Goal: Information Seeking & Learning: Check status

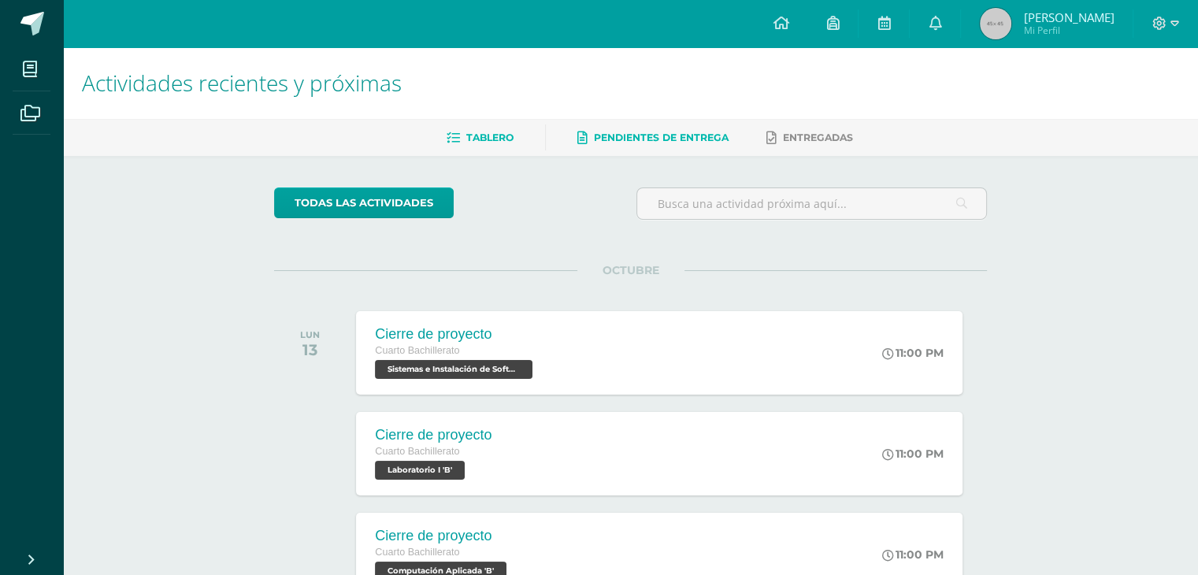
click at [625, 139] on span "Pendientes de entrega" at bounding box center [661, 138] width 135 height 12
click at [796, 135] on span "Entregadas" at bounding box center [818, 138] width 70 height 12
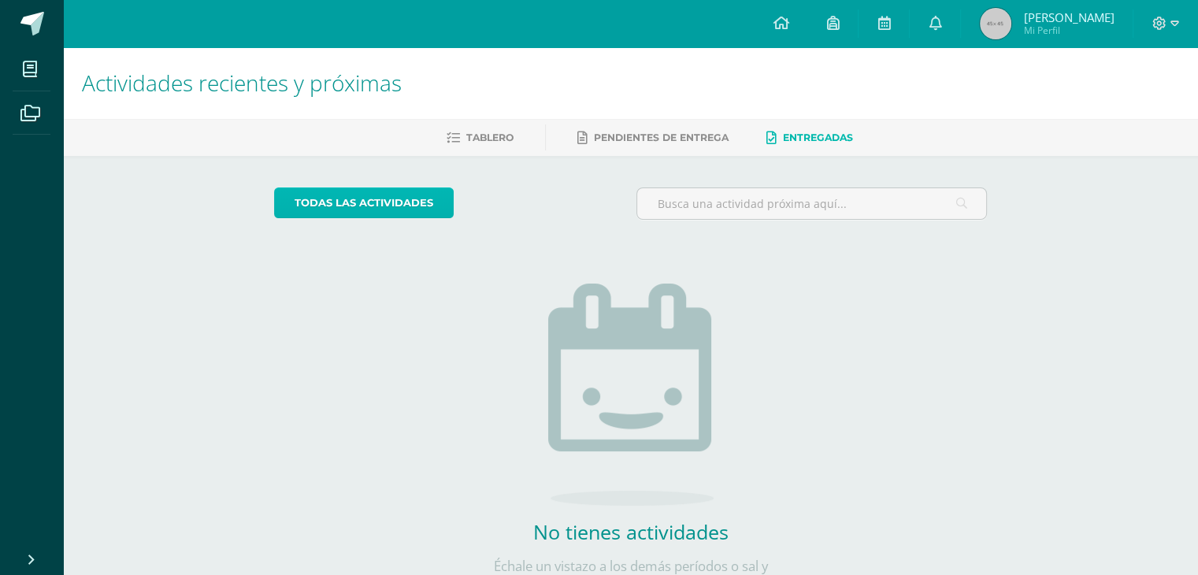
click at [435, 208] on link "todas las Actividades" at bounding box center [364, 202] width 180 height 31
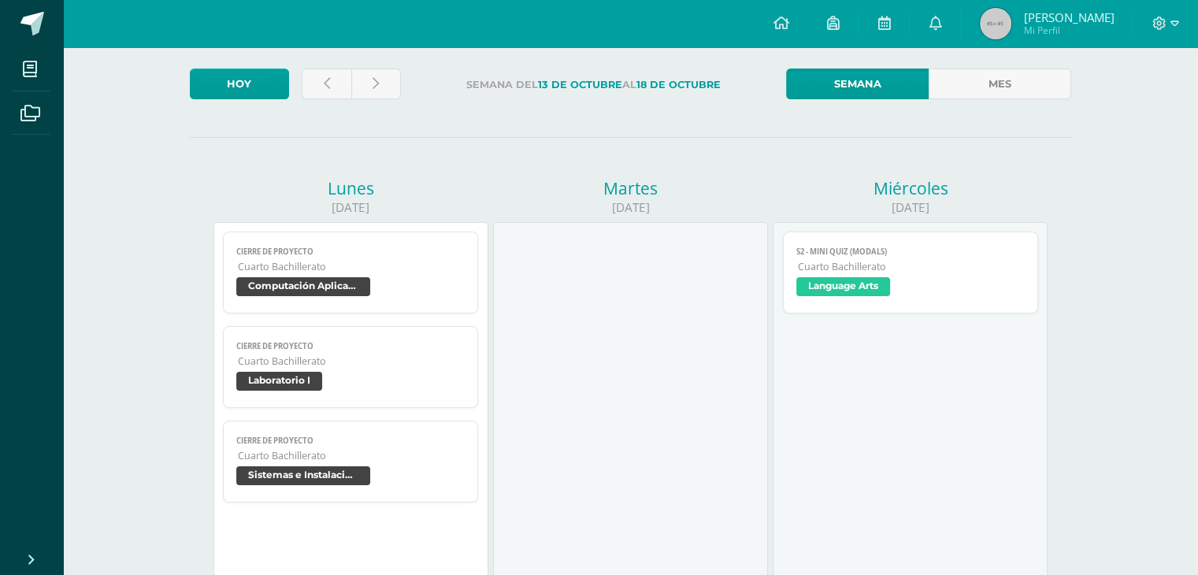
scroll to position [5, 0]
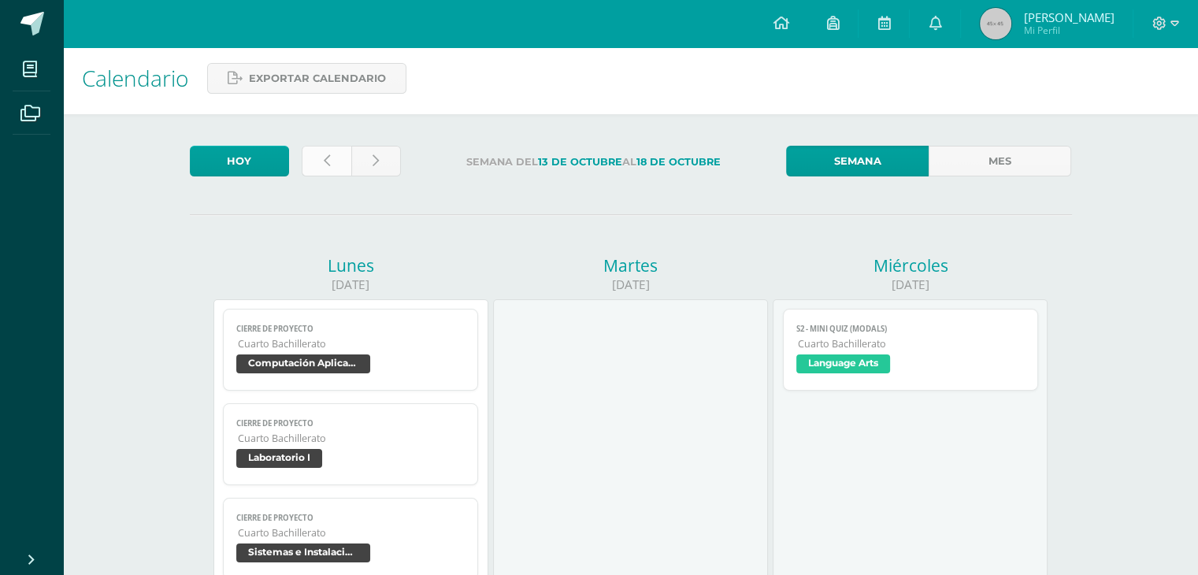
click at [318, 161] on link at bounding box center [327, 161] width 50 height 31
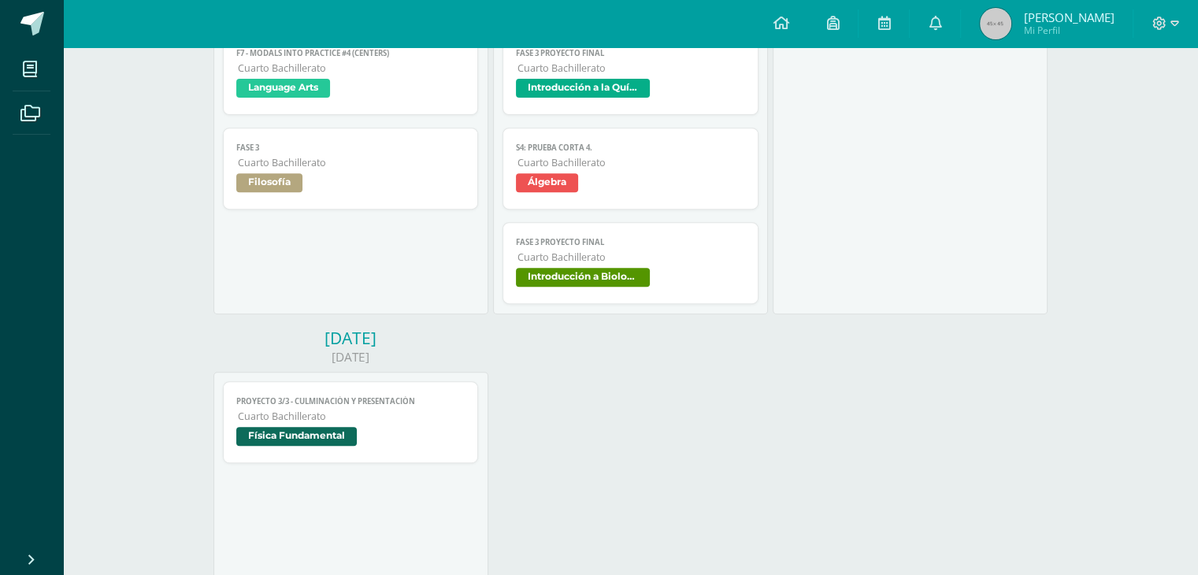
scroll to position [630, 0]
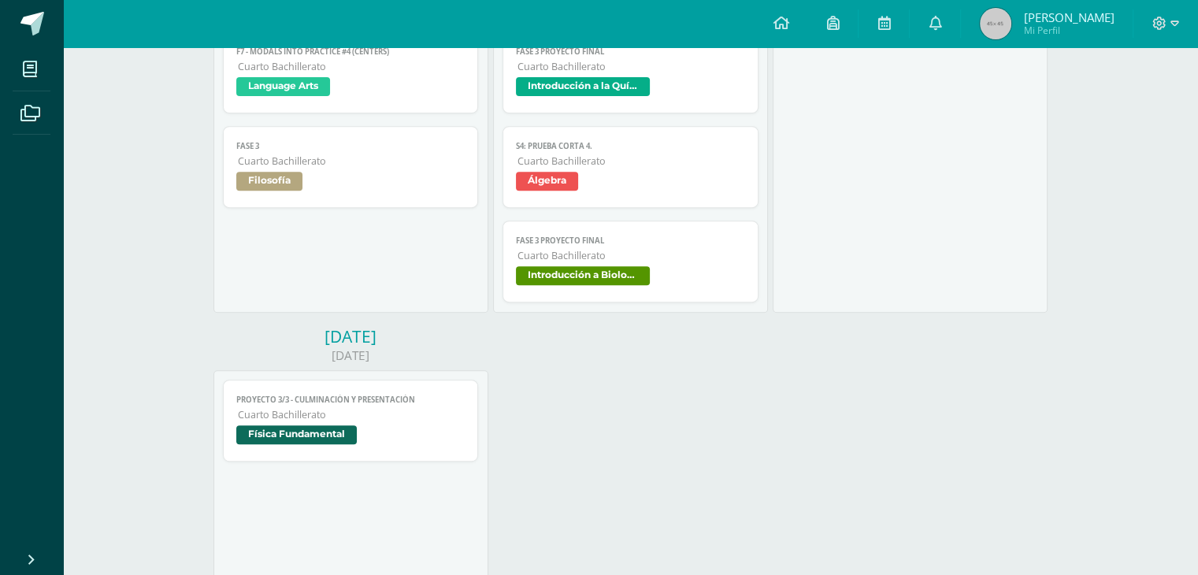
click at [601, 279] on span "Introducción a Biología" at bounding box center [583, 275] width 134 height 19
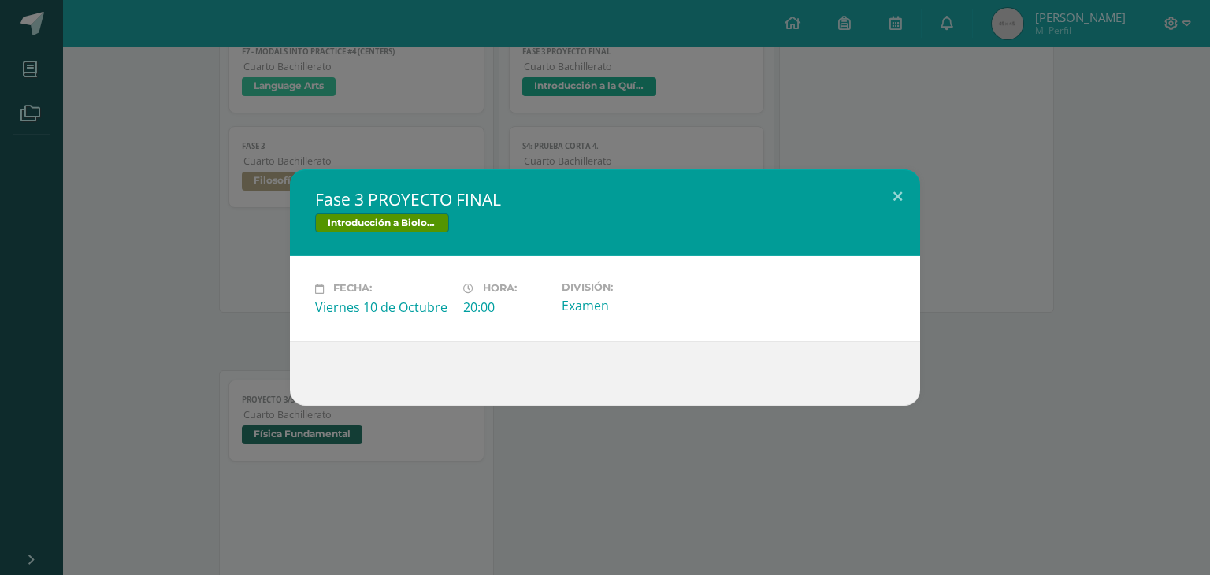
click at [629, 431] on div "Fase 3 PROYECTO FINAL Introducción a Biología Fecha: Viernes 10 de Octubre Hora…" at bounding box center [605, 287] width 1210 height 575
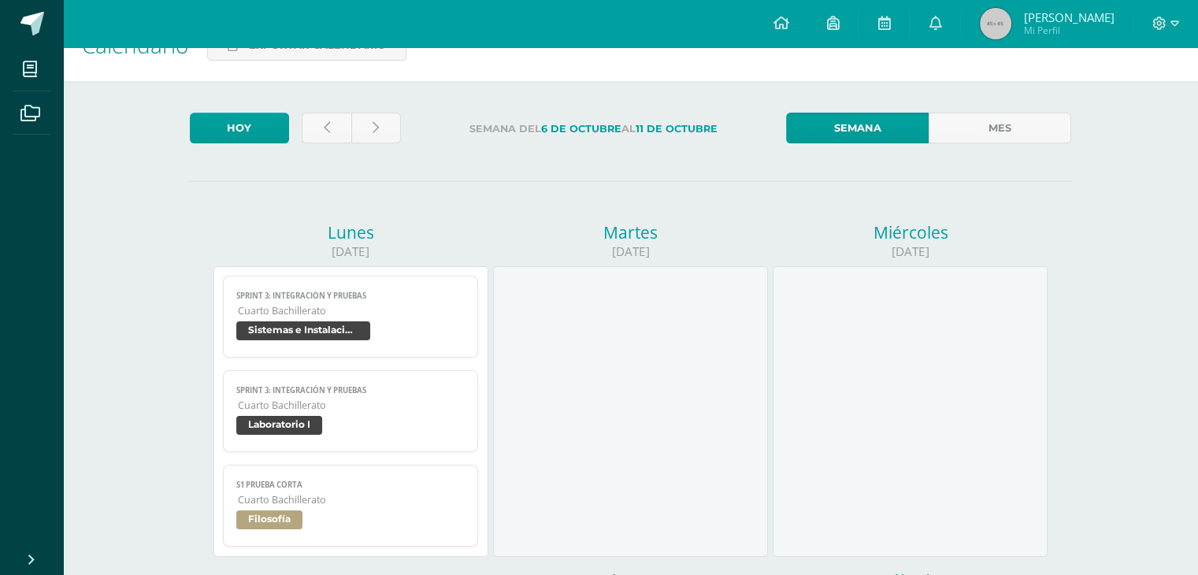
scroll to position [0, 0]
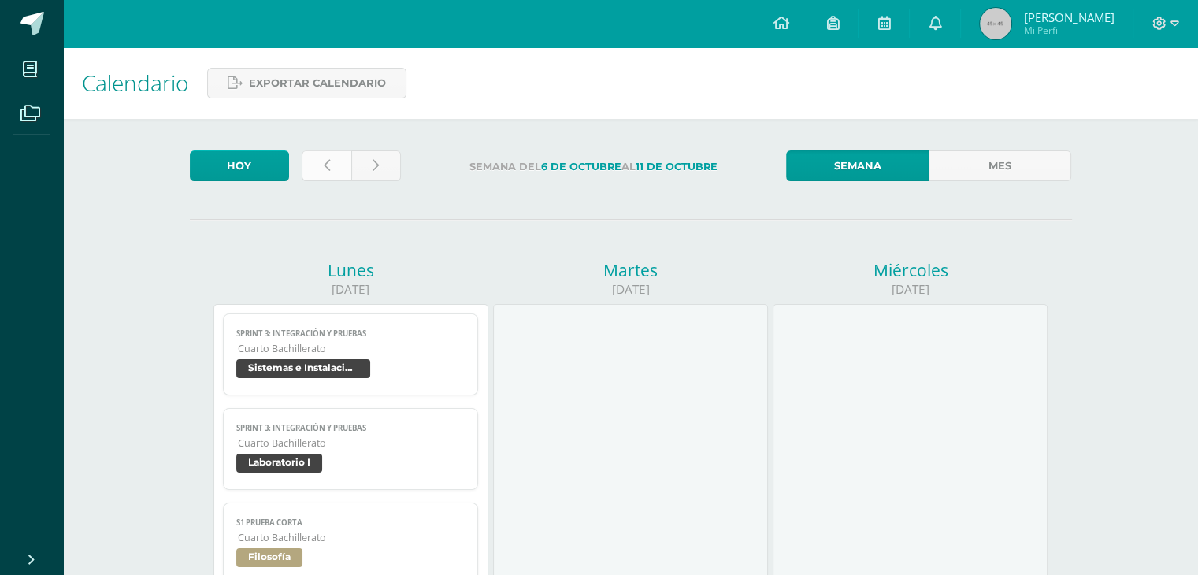
click at [320, 161] on link at bounding box center [327, 165] width 50 height 31
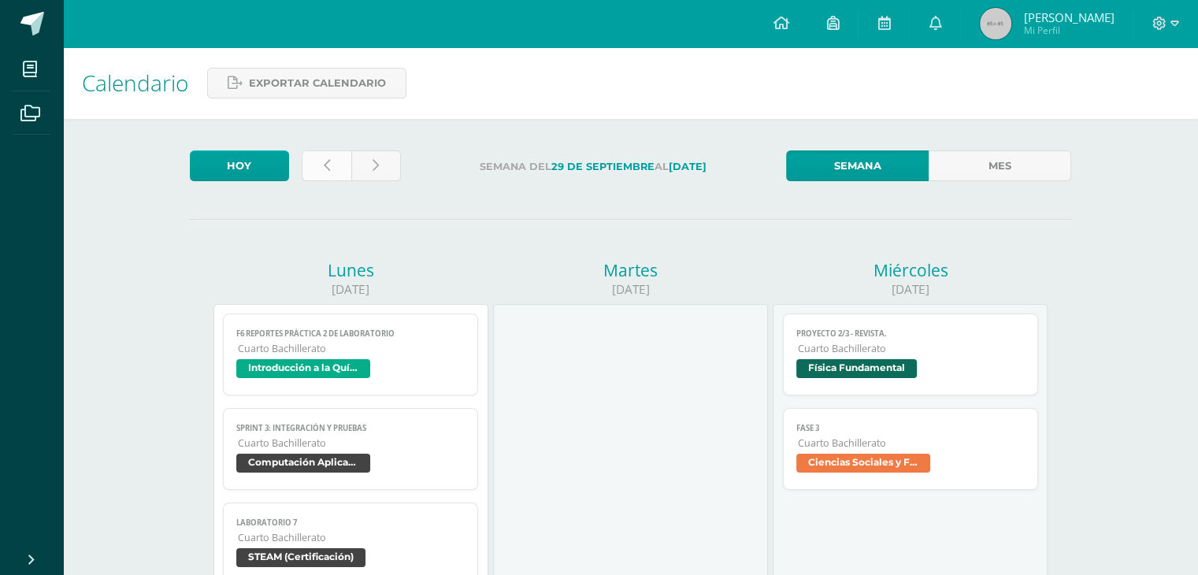
click at [337, 163] on link at bounding box center [327, 165] width 50 height 31
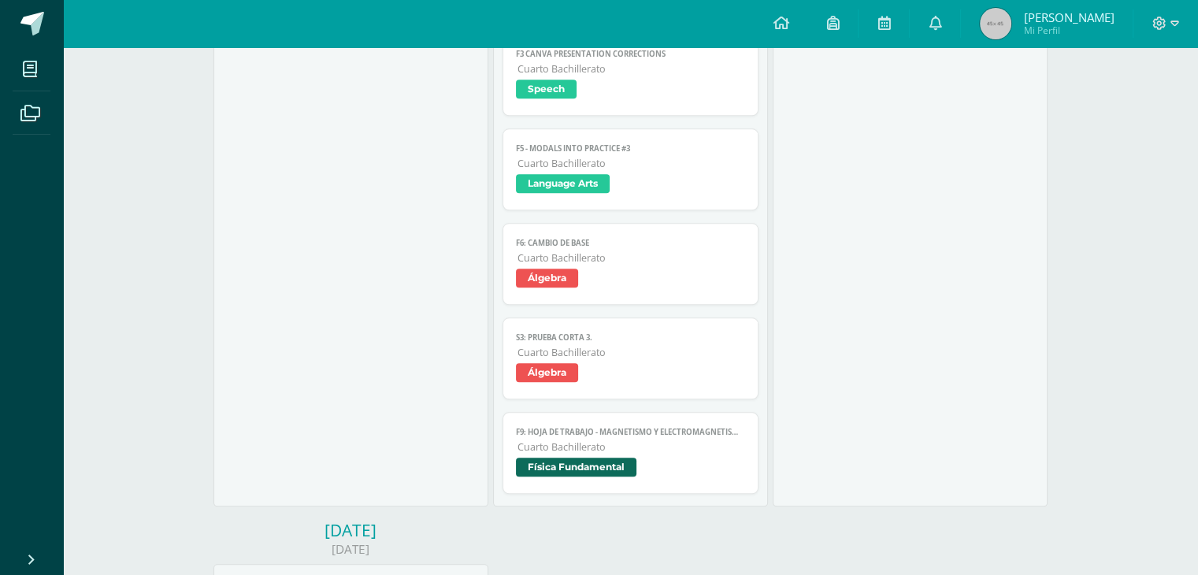
scroll to position [1417, 0]
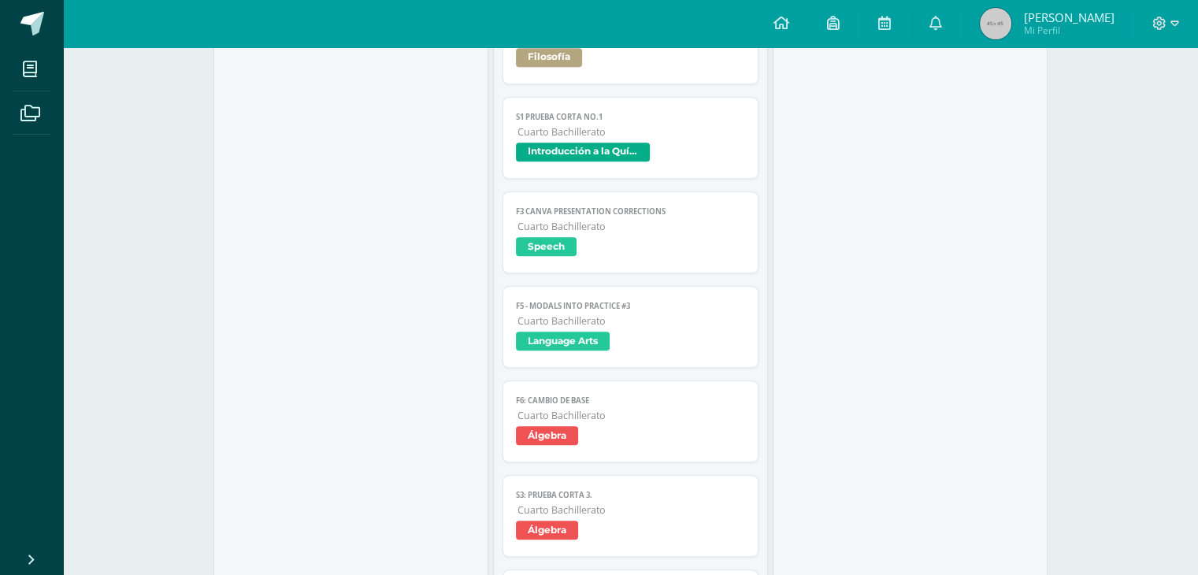
click at [703, 164] on span "Introducción a la Química" at bounding box center [630, 154] width 229 height 23
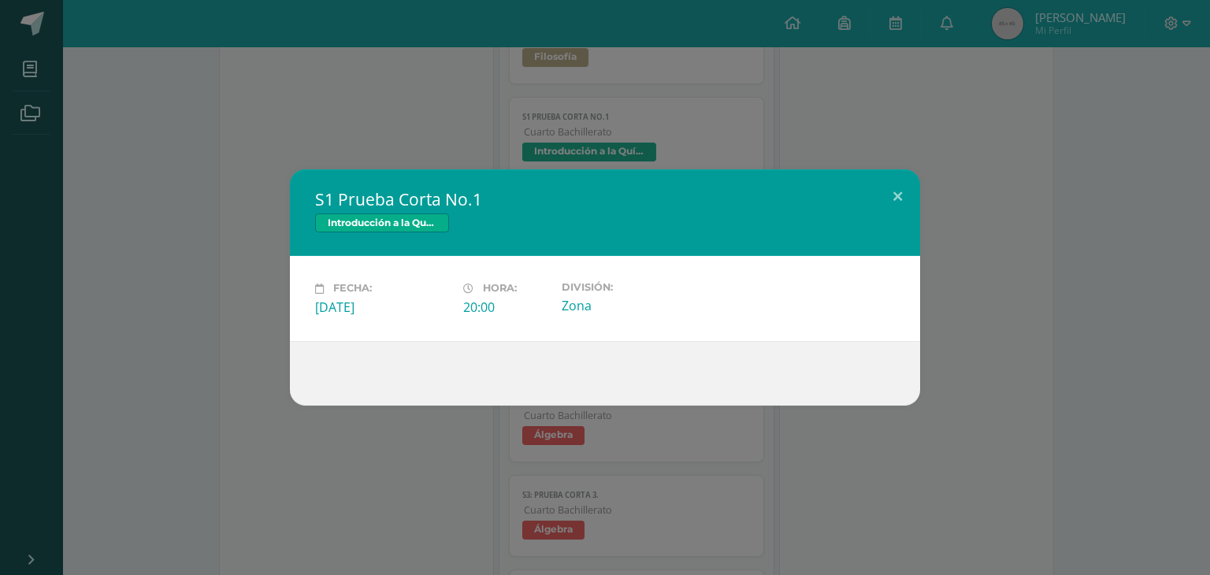
click at [520, 146] on div "S1 Prueba Corta No.1 Introducción a la Química Fecha: Viernes 26 de Septiembre …" at bounding box center [605, 287] width 1210 height 575
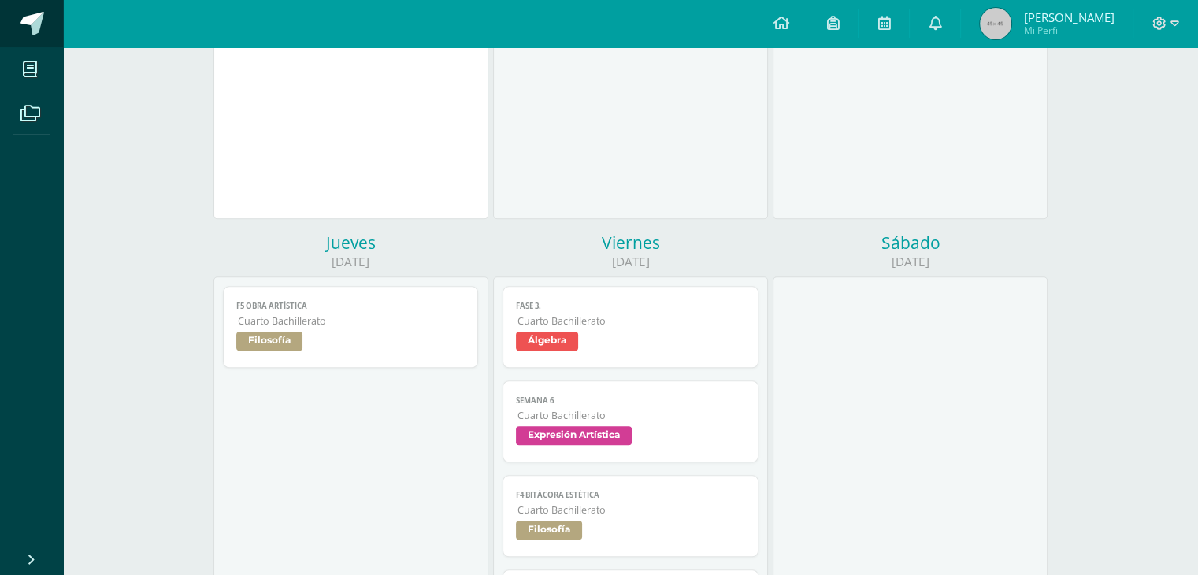
scroll to position [630, 0]
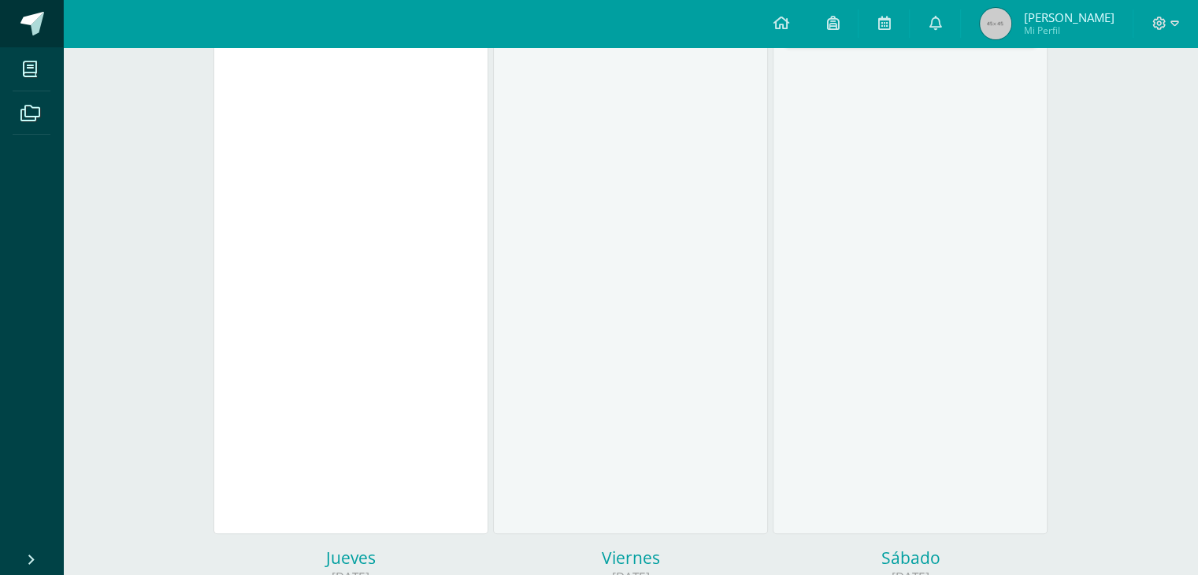
click at [24, 43] on link at bounding box center [31, 23] width 63 height 47
